Goal: Find specific page/section: Find specific page/section

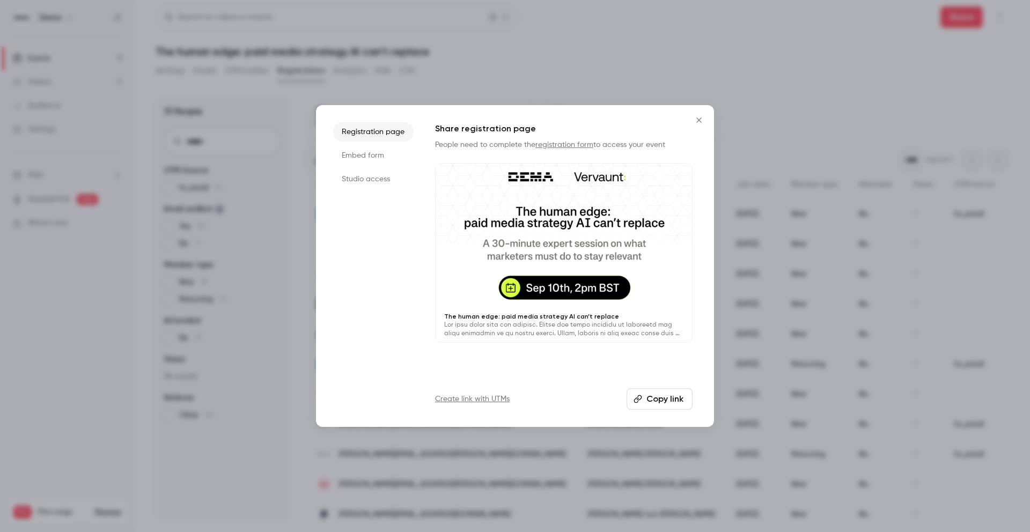
click at [703, 122] on icon "Close" at bounding box center [699, 120] width 13 height 9
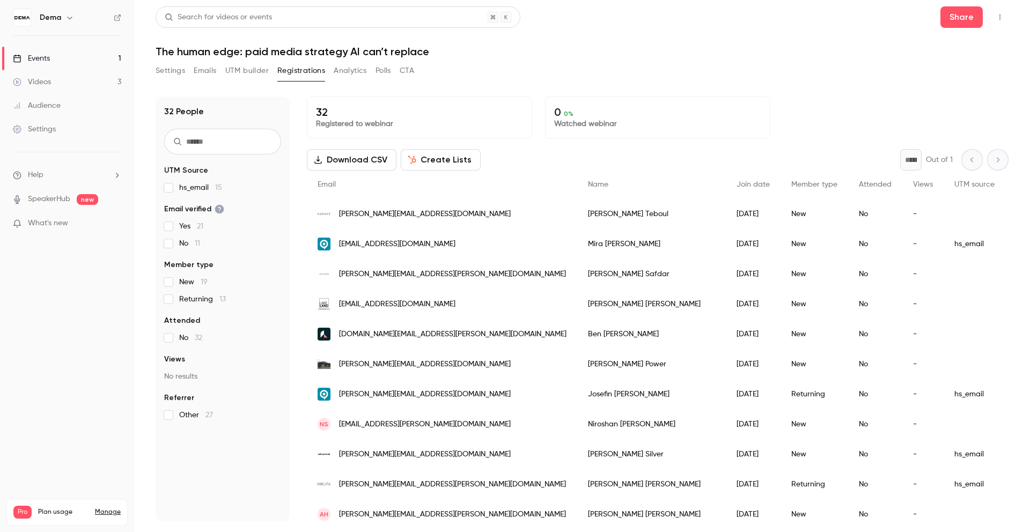
click at [177, 73] on button "Settings" at bounding box center [171, 70] width 30 height 17
